Goal: Task Accomplishment & Management: Use online tool/utility

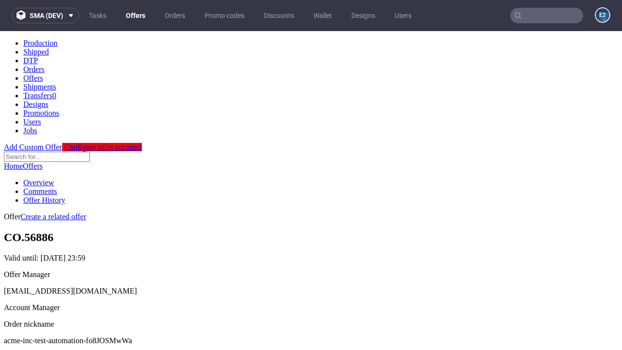
scroll to position [96, 0]
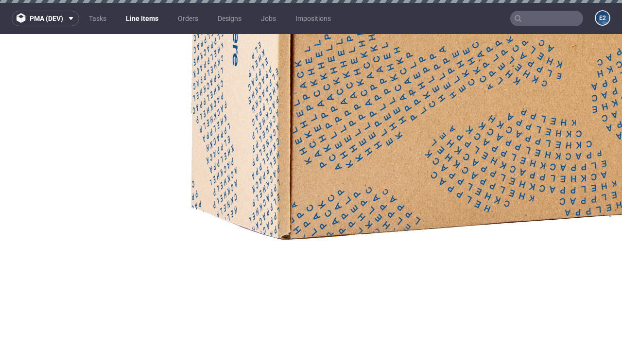
select select "accepted"
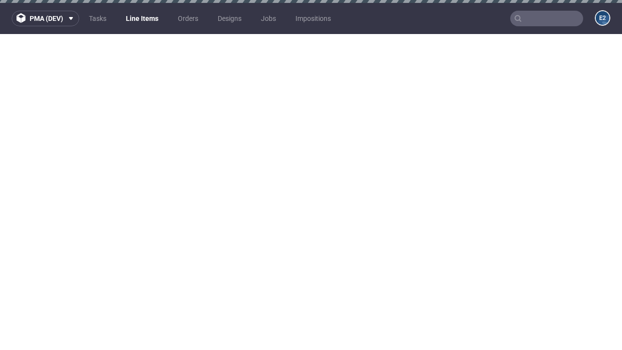
select select "received"
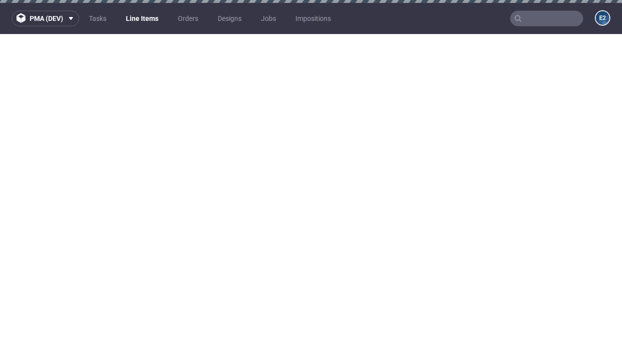
select select "accepted_dtp_issue_reprint"
